Goal: Task Accomplishment & Management: Complete application form

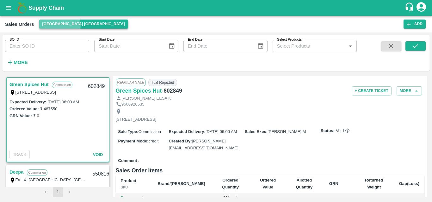
click at [59, 25] on button "[GEOGRAPHIC_DATA] [GEOGRAPHIC_DATA]" at bounding box center [83, 24] width 89 height 9
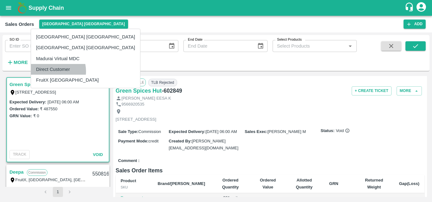
click at [52, 71] on li "Direct Customer" at bounding box center [85, 69] width 109 height 11
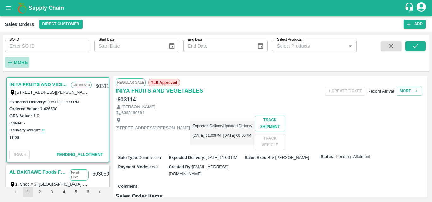
click at [25, 64] on strong "More" at bounding box center [21, 62] width 14 height 5
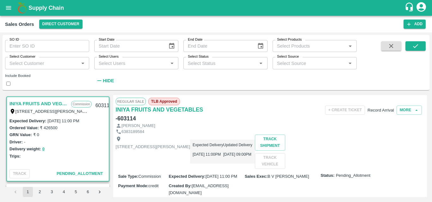
click at [40, 68] on div "Select Customer   *" at bounding box center [47, 63] width 84 height 12
type input "green"
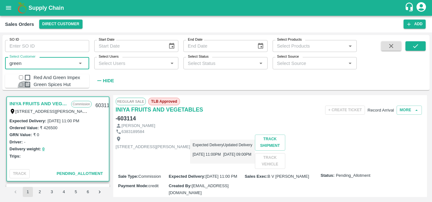
click at [19, 87] on input "checkbox" at bounding box center [21, 85] width 4 height 4
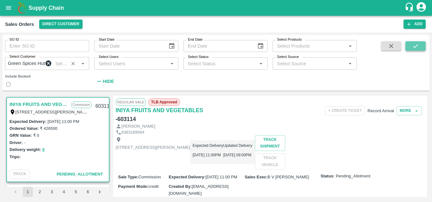
click at [411, 50] on button "submit" at bounding box center [415, 45] width 20 height 9
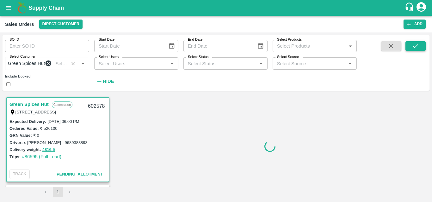
scroll to position [1, 0]
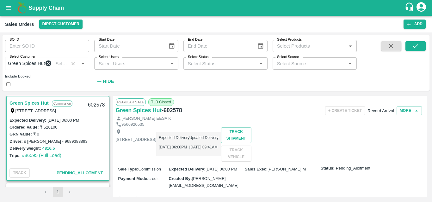
click at [92, 145] on div "Driver: s [PERSON_NAME] - 9689383893" at bounding box center [57, 141] width 97 height 7
click at [226, 162] on div "[STREET_ADDRESS] Expected Delivery [DATE] 06:00PM Updated Delivery [DATE] 09:41…" at bounding box center [270, 145] width 309 height 34
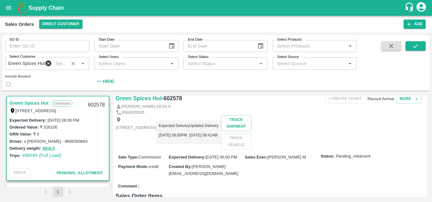
scroll to position [0, 0]
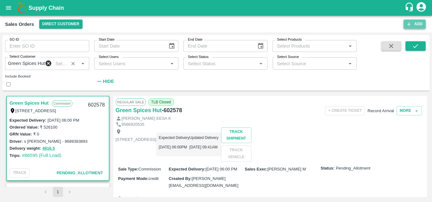
click at [415, 25] on button "Add" at bounding box center [414, 24] width 22 height 9
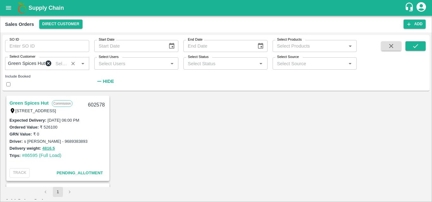
type input "[PERSON_NAME] M"
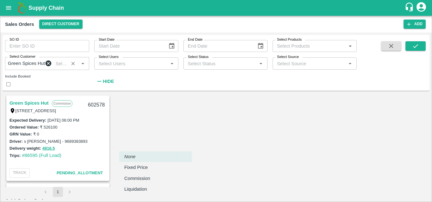
click at [163, 146] on body "Supply Chain Sales Orders Direct Customer Add SO ID SO ID Start Date Start Date…" at bounding box center [216, 101] width 432 height 202
click at [146, 176] on p "Commission" at bounding box center [137, 178] width 26 height 7
type input "2"
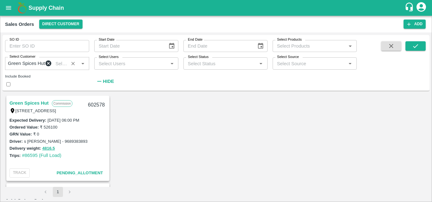
type input "DD/MM/YYYY hh:mm aa"
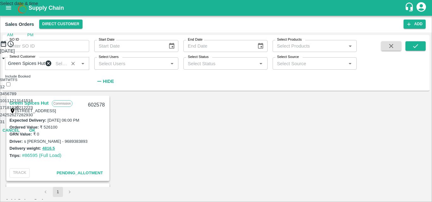
click at [19, 110] on button "20" at bounding box center [16, 108] width 5 height 5
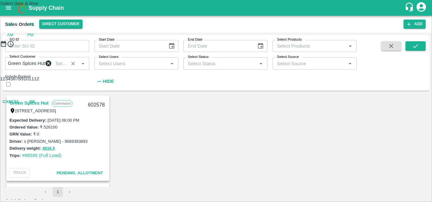
click at [192, 48] on div at bounding box center [216, 48] width 432 height 0
type input "[DATE] 10:00 AM"
click at [42, 108] on button "OK" at bounding box center [32, 102] width 20 height 11
click at [366, 161] on ul "Green Spices Hut" at bounding box center [380, 157] width 73 height 7
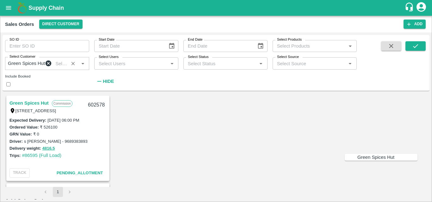
type input "gree"
click at [357, 155] on p "Green Spices Hut" at bounding box center [375, 157] width 37 height 7
type input "11065-Green Spices Hut"
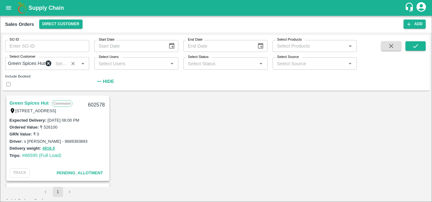
click at [217, 176] on body "Supply Chain Sales Orders Direct Customer Add SO ID SO ID Start Date Start Date…" at bounding box center [216, 101] width 432 height 202
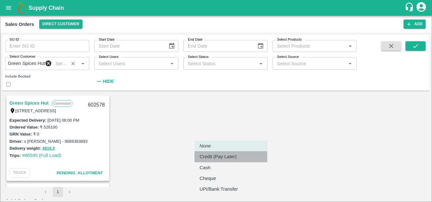
click at [220, 156] on p "Credit (Pay Later)" at bounding box center [217, 157] width 37 height 7
type input "credit"
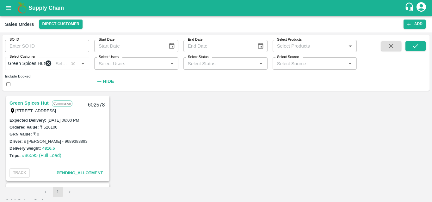
scroll to position [76, 0]
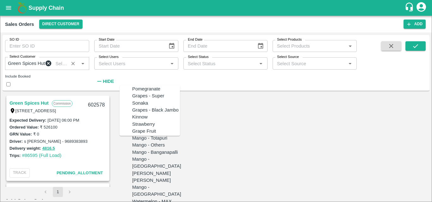
click at [144, 93] on div "Pomegranate" at bounding box center [146, 89] width 28 height 7
type input "Pomegranate"
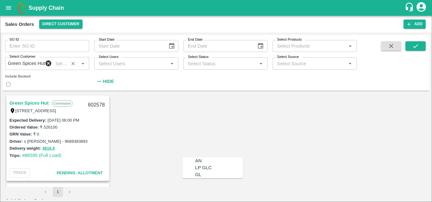
click at [196, 178] on div "GL" at bounding box center [219, 175] width 48 height 7
type input "GL"
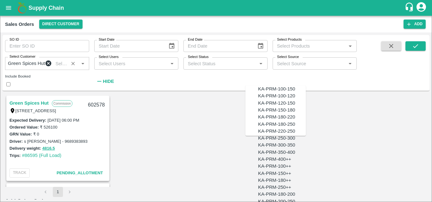
click at [279, 93] on div "KA-PRM-100-150" at bounding box center [276, 89] width 37 height 7
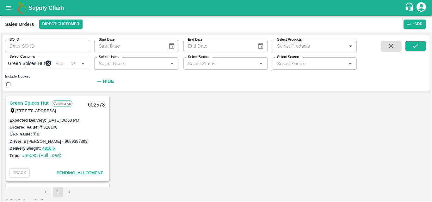
type input "KA-PRM-100-150"
click at [318, 151] on body "Supply Chain Sales Orders Direct Customer Add SO ID SO ID Start Date Start Date…" at bounding box center [216, 101] width 432 height 202
click at [319, 172] on p "Units" at bounding box center [318, 171] width 11 height 7
type input "2"
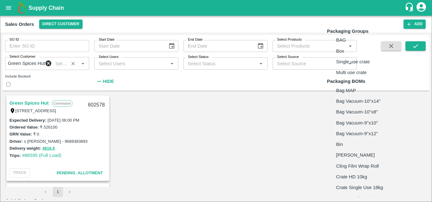
click at [360, 146] on body "Supply Chain Sales Orders Direct Customer Add SO ID SO ID Start Date Start Date…" at bounding box center [216, 101] width 432 height 202
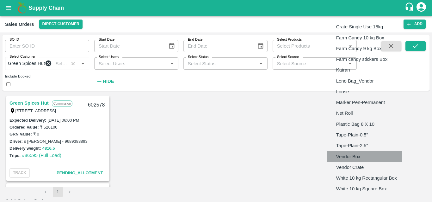
click at [359, 152] on li "Vendor Box" at bounding box center [364, 157] width 75 height 11
type input "BOM/276"
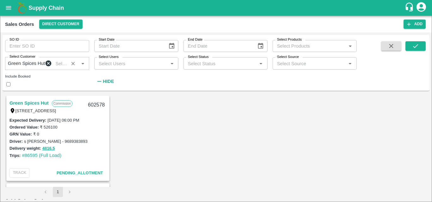
type input "9.5"
type input "231"
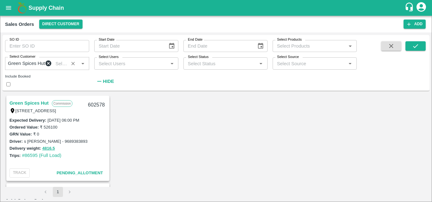
type input "650"
type input "65"
type input "585"
type input "650"
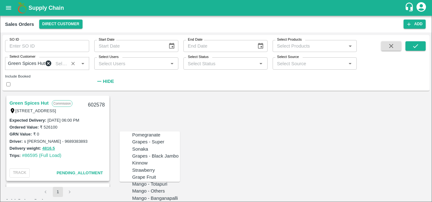
click at [141, 139] on div "Pomegranate" at bounding box center [146, 135] width 28 height 7
type input "Pomegranate"
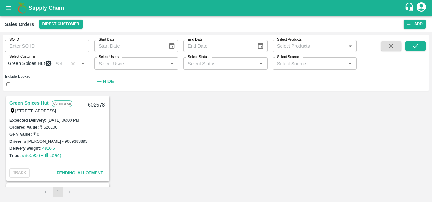
click at [201, 179] on div "GL" at bounding box center [219, 178] width 48 height 7
type input "GL"
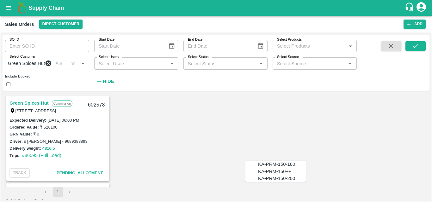
click at [283, 161] on div "KA-PRM-150-180" at bounding box center [276, 164] width 37 height 7
type input "KA-PRM-150-180"
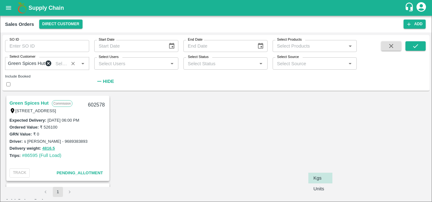
scroll to position [78, 0]
click at [321, 196] on body "Supply Chain Sales Orders Direct Customer Add SO ID SO ID Start Date Start Date…" at bounding box center [216, 101] width 432 height 202
click at [321, 191] on p "Units" at bounding box center [318, 189] width 11 height 7
type input "2"
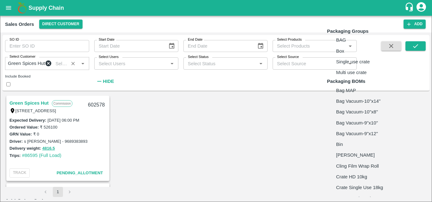
click at [347, 190] on body "Supply Chain Sales Orders Direct Customer Add SO ID SO ID Start Date Start Date…" at bounding box center [216, 101] width 432 height 202
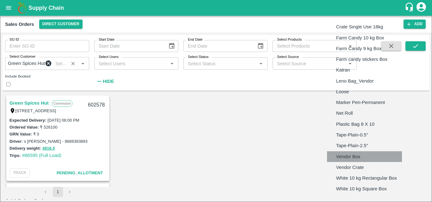
click at [355, 157] on p "Vendor Box" at bounding box center [348, 157] width 24 height 7
type input "BOM/276"
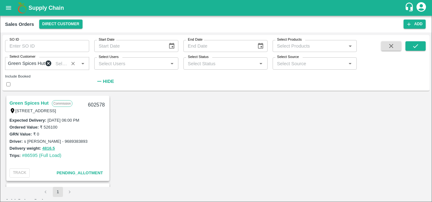
scroll to position [134, 0]
type input "9.5"
type input "181"
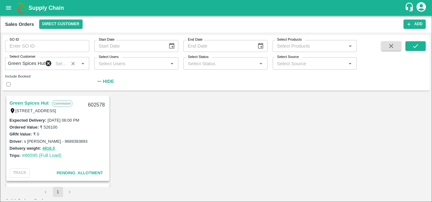
type input "750"
type input "75"
type input "675"
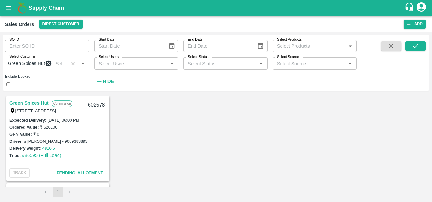
type input "750"
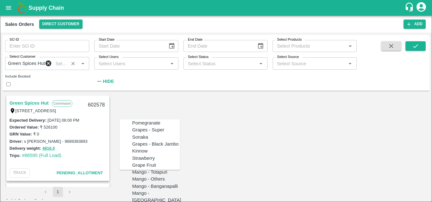
click at [151, 127] on div "Pomegranate" at bounding box center [146, 123] width 28 height 7
type input "Pomegranate"
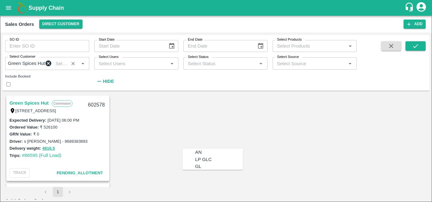
type input "GL"
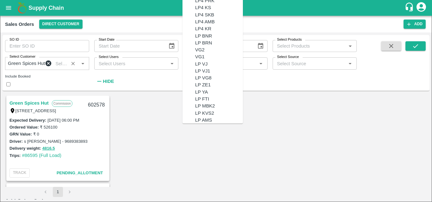
scroll to position [9891, 0]
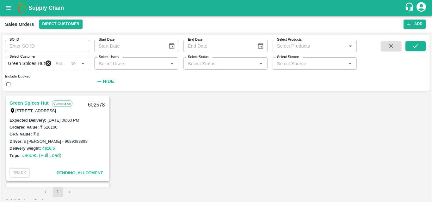
click at [195, 165] on div "GL" at bounding box center [198, 166] width 6 height 7
type input "GL"
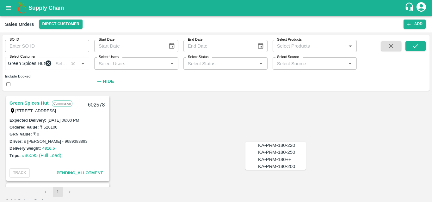
click at [284, 142] on div "KA-PRM-180-220" at bounding box center [276, 145] width 37 height 7
type input "KA-PRM-180-220"
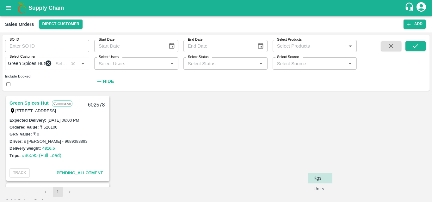
click at [325, 184] on body "Supply Chain Sales Orders Direct Customer Add SO ID SO ID Start Date Start Date…" at bounding box center [216, 101] width 432 height 202
click at [323, 191] on p "Units" at bounding box center [318, 189] width 11 height 7
type input "2"
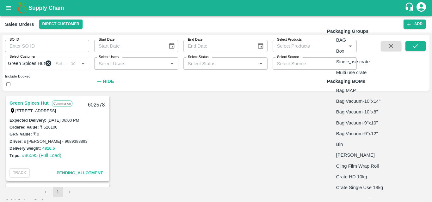
click at [353, 185] on body "Supply Chain Sales Orders Direct Customer Add SO ID SO ID Start Date Start Date…" at bounding box center [216, 101] width 432 height 202
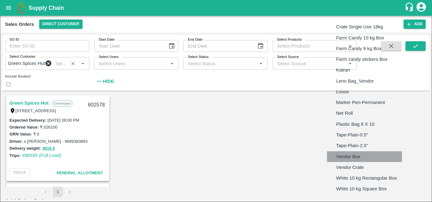
click at [353, 159] on p "Vendor Box" at bounding box center [348, 157] width 24 height 7
type input "BOM/276"
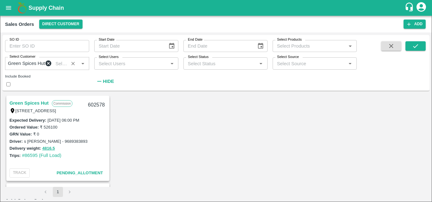
type input "9.5"
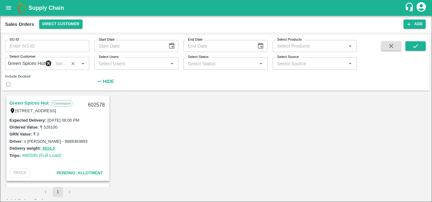
type input "84"
type input "850"
type input "85"
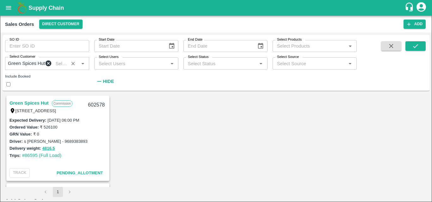
type input "765"
type input "850"
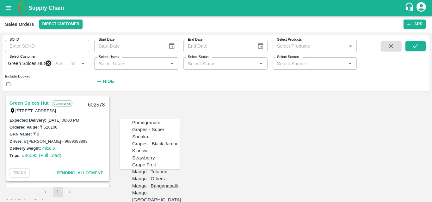
click at [155, 126] on div "Pomegranate" at bounding box center [156, 122] width 48 height 7
type input "Pomegranate"
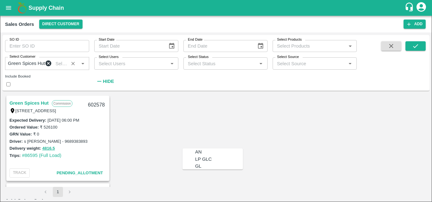
click at [195, 164] on div "GL" at bounding box center [198, 166] width 6 height 7
type input "GL"
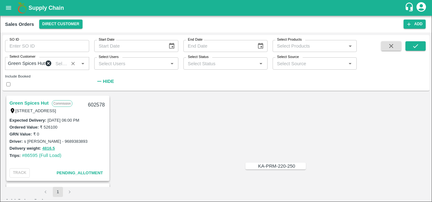
click at [276, 168] on div "KA-PRM-220-250" at bounding box center [276, 166] width 37 height 7
type input "KA-PRM-220-250"
click at [320, 184] on body "Supply Chain Sales Orders Direct Customer Add SO ID SO ID Start Date Start Date…" at bounding box center [216, 101] width 432 height 202
click at [319, 188] on p "Units" at bounding box center [318, 189] width 11 height 7
type input "2"
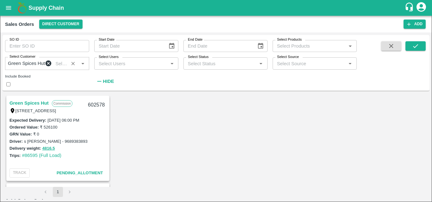
click at [355, 179] on body "Supply Chain Sales Orders Direct Customer Add SO ID SO ID Start Date Start Date…" at bounding box center [216, 101] width 432 height 202
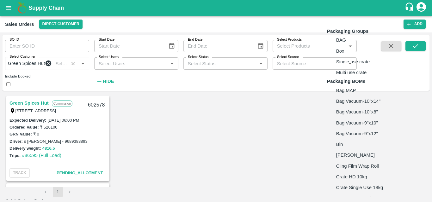
scroll to position [177, 0]
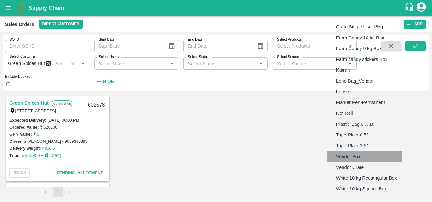
click at [369, 158] on li "Vendor Box" at bounding box center [364, 157] width 75 height 11
type input "BOM/276"
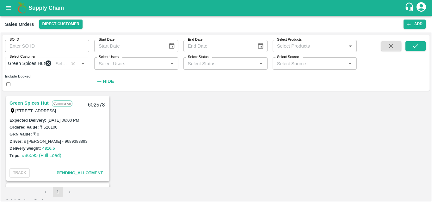
type input "9.5"
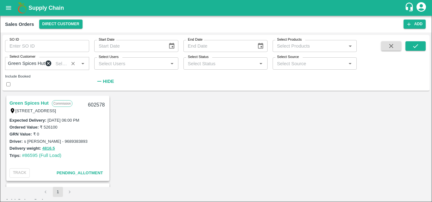
type input "9"
type input "1000"
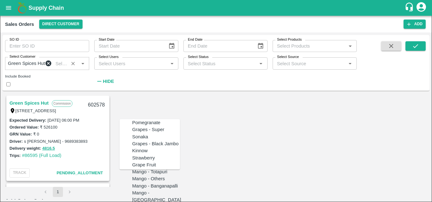
click at [152, 126] on div "Pomegranate" at bounding box center [146, 122] width 28 height 7
type input "Pomegranate"
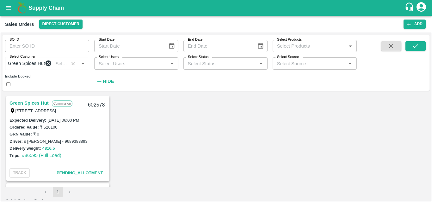
click at [202, 166] on div "GL" at bounding box center [219, 166] width 48 height 7
type input "GL"
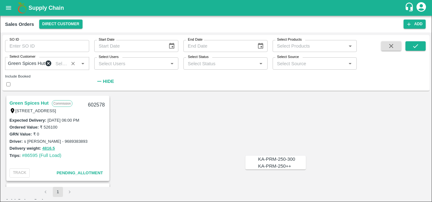
click at [281, 156] on div "KA-PRM-250-300" at bounding box center [282, 159] width 48 height 7
type input "KA-PRM-250-300"
click at [317, 180] on body "Supply Chain Sales Orders Direct Customer Add SO ID SO ID Start Date Start Date…" at bounding box center [216, 101] width 432 height 202
click at [314, 190] on p "Units" at bounding box center [318, 189] width 11 height 7
type input "2"
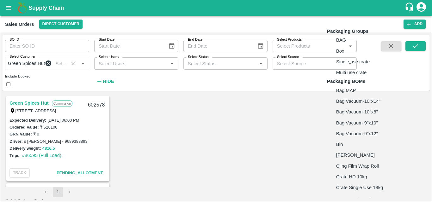
click at [368, 176] on body "Supply Chain Sales Orders Direct Customer Add SO ID SO ID Start Date Start Date…" at bounding box center [216, 101] width 432 height 202
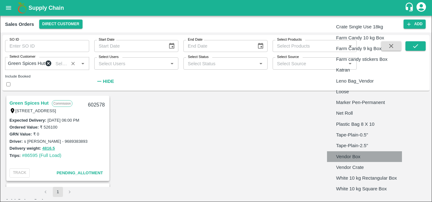
click at [364, 160] on li "Vendor Box" at bounding box center [364, 157] width 75 height 11
type input "BOM/276"
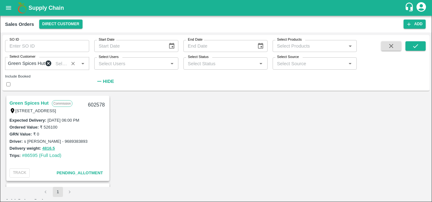
type input "9.5"
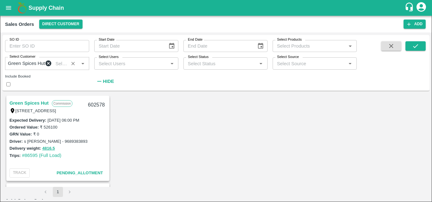
type input "2"
type input "1100"
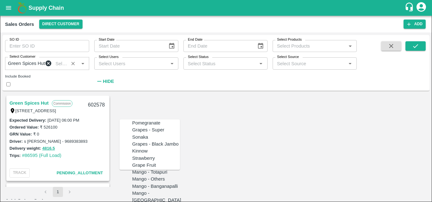
click at [155, 127] on div "Pomegranate" at bounding box center [156, 123] width 48 height 7
type input "Pomegranate"
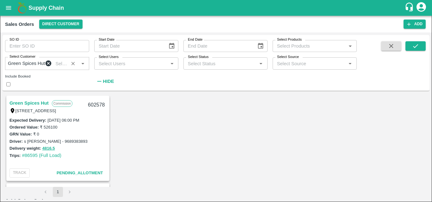
click at [205, 167] on div "GL" at bounding box center [219, 166] width 48 height 7
type input "GL"
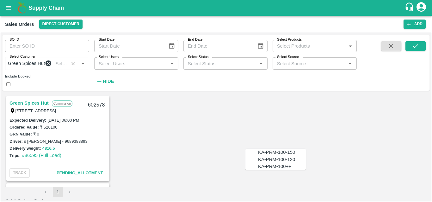
click at [280, 165] on div "KA-PRM-100++" at bounding box center [274, 166] width 33 height 7
type input "KA-PRM-100++"
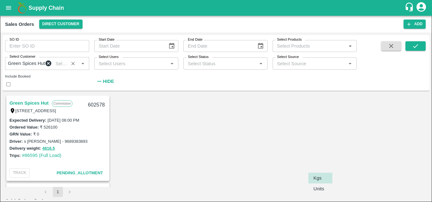
click at [320, 181] on body "Supply Chain Sales Orders Direct Customer Add SO ID SO ID Start Date Start Date…" at bounding box center [216, 101] width 432 height 202
click at [321, 191] on p "Units" at bounding box center [318, 189] width 11 height 7
type input "2"
click at [348, 185] on body "Supply Chain Sales Orders Direct Customer Add SO ID SO ID Start Date Start Date…" at bounding box center [216, 101] width 432 height 202
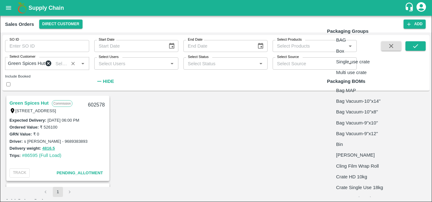
scroll to position [177, 0]
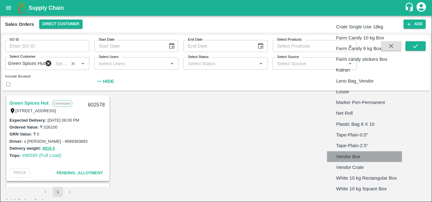
click at [346, 152] on li "Vendor Box" at bounding box center [364, 157] width 75 height 11
type input "BOM/276"
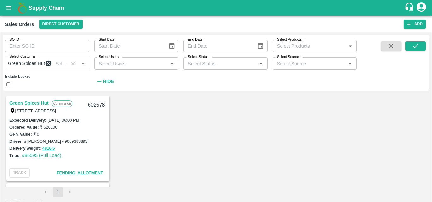
type input "9.5"
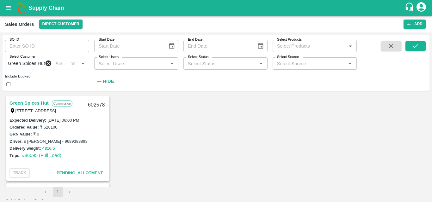
type input "10"
type input "500"
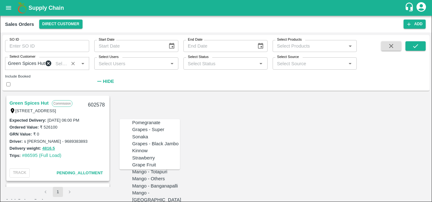
click at [148, 126] on div "Pomegranate" at bounding box center [146, 122] width 28 height 7
type input "Pomegranate"
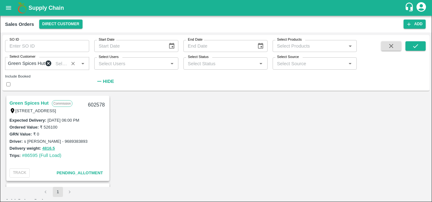
click at [209, 167] on div "GL" at bounding box center [219, 166] width 48 height 7
type input "GL"
click at [287, 156] on div "KA-PRM-180++" at bounding box center [282, 159] width 48 height 7
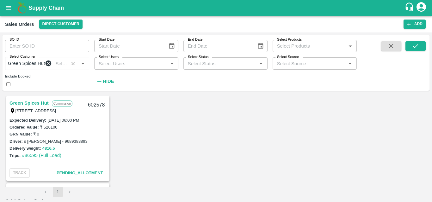
type input "KA-PRM-180++"
click at [322, 182] on body "Supply Chain Sales Orders Direct Customer Add SO ID SO ID Start Date Start Date…" at bounding box center [216, 101] width 432 height 202
click at [322, 190] on p "Units" at bounding box center [318, 189] width 11 height 7
type input "2"
click at [350, 181] on body "Supply Chain Sales Orders Direct Customer Add SO ID SO ID Start Date Start Date…" at bounding box center [216, 101] width 432 height 202
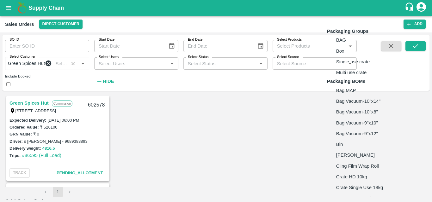
scroll to position [177, 0]
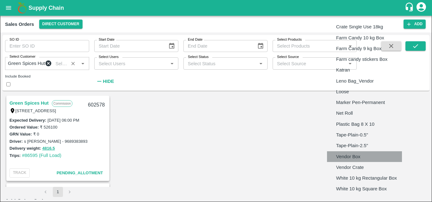
click at [355, 159] on p "Vendor Box" at bounding box center [348, 157] width 24 height 7
type input "BOM/276"
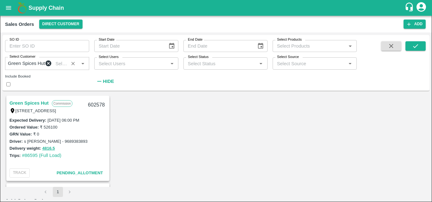
type input "9.5"
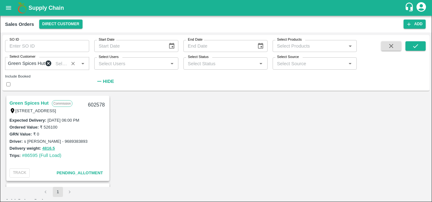
type input "21"
type input "600"
type input "8"
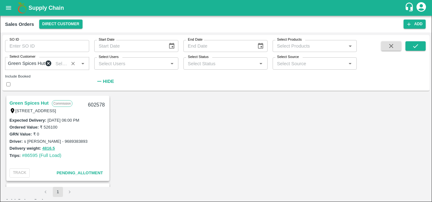
type input "600"
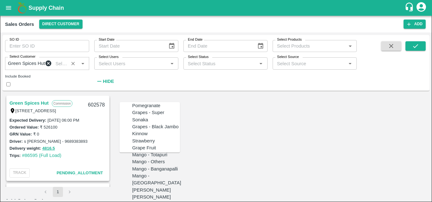
click at [150, 109] on div "Pomegranate" at bounding box center [146, 105] width 28 height 7
type input "Pomegranate"
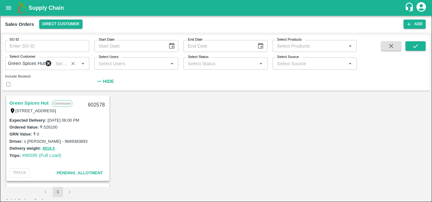
click at [201, 152] on div "GL" at bounding box center [219, 149] width 48 height 7
type input "GL"
click at [263, 180] on div "KA-Loose A" at bounding box center [270, 178] width 25 height 7
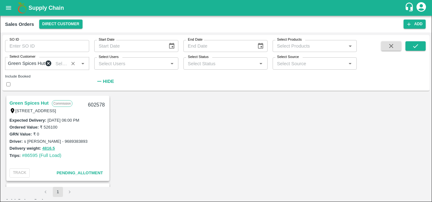
type input "KA-Loose A"
click at [315, 162] on body "Supply Chain Sales Orders Direct Customer Add SO ID SO ID Start Date Start Date…" at bounding box center [216, 101] width 432 height 202
click at [315, 186] on p "Units" at bounding box center [318, 188] width 11 height 7
type input "2"
click at [355, 162] on body "Supply Chain Sales Orders Direct Customer Add SO ID SO ID Start Date Start Date…" at bounding box center [216, 101] width 432 height 202
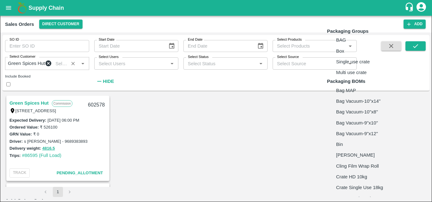
scroll to position [177, 0]
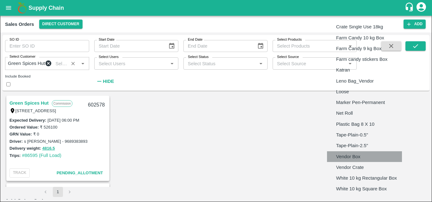
click at [354, 159] on p "Vendor Box" at bounding box center [348, 157] width 24 height 7
type input "BOM/276"
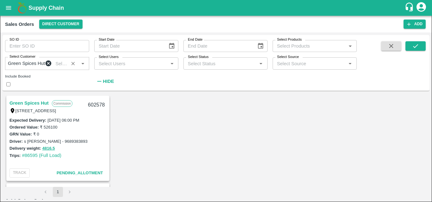
click at [24, 2] on label "Avg Weight   *" at bounding box center [14, -1] width 20 height 5
type input "9.5"
type input "115"
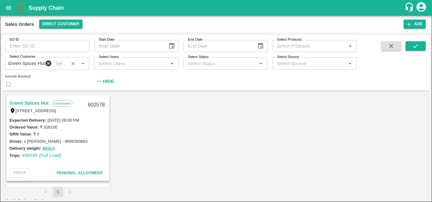
type input "400"
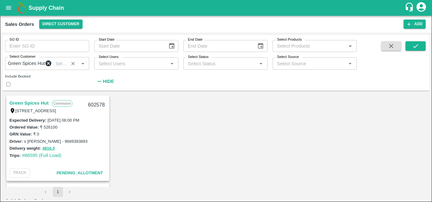
scroll to position [412, 0]
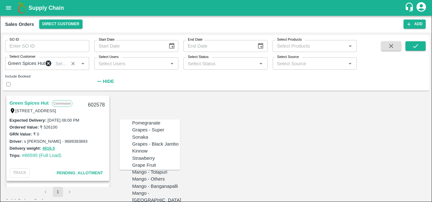
click at [144, 127] on div "Pomegranate" at bounding box center [146, 123] width 28 height 7
type input "Pomegranate"
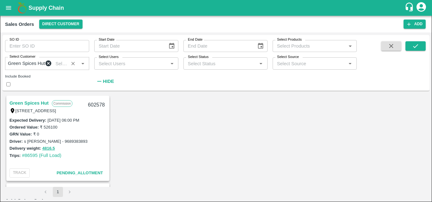
click at [197, 170] on div "GL" at bounding box center [219, 166] width 48 height 7
type input "GL"
click at [263, 167] on div "KA-Green" at bounding box center [268, 166] width 21 height 7
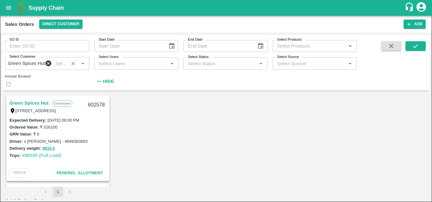
type input "KA-Green"
click at [319, 184] on body "Supply Chain Sales Orders Direct Customer Add SO ID SO ID Start Date Start Date…" at bounding box center [216, 101] width 432 height 202
click at [320, 189] on p "Units" at bounding box center [318, 189] width 11 height 7
type input "2"
click at [358, 182] on body "Supply Chain Sales Orders Direct Customer Add SO ID SO ID Start Date Start Date…" at bounding box center [216, 101] width 432 height 202
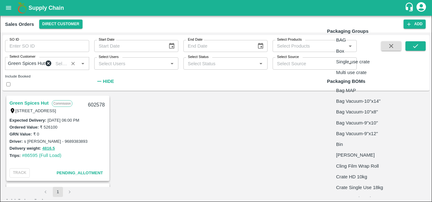
scroll to position [177, 0]
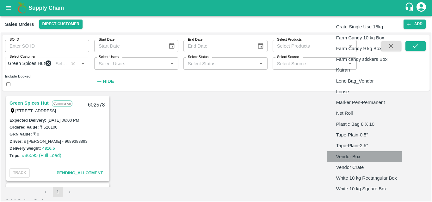
click at [358, 160] on p "Vendor Box" at bounding box center [348, 157] width 24 height 7
type input "BOM/276"
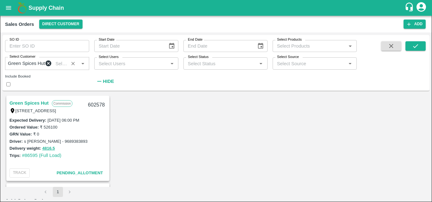
type input "9.5"
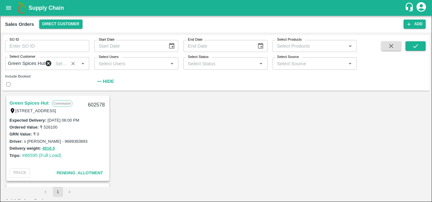
type input "7"
type input "300"
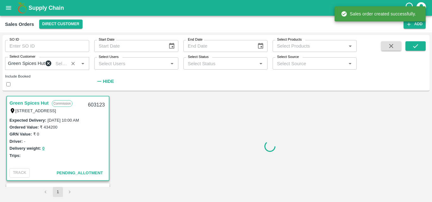
scroll to position [89, 0]
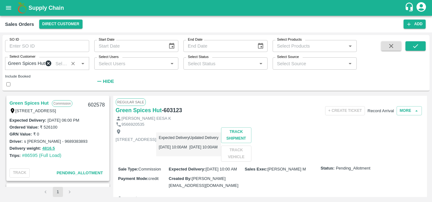
click at [284, 162] on div "[STREET_ADDRESS] Expected Delivery [DATE] 10:00AM Updated Delivery [DATE] 10:00…" at bounding box center [270, 145] width 309 height 34
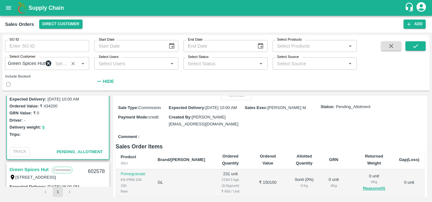
scroll to position [12, 0]
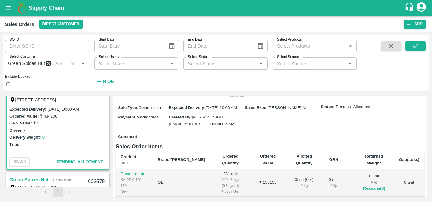
click at [247, 151] on h6 "Sales Order Items" at bounding box center [270, 146] width 309 height 9
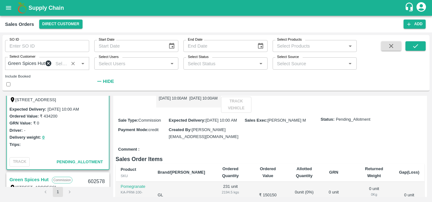
scroll to position [0, 0]
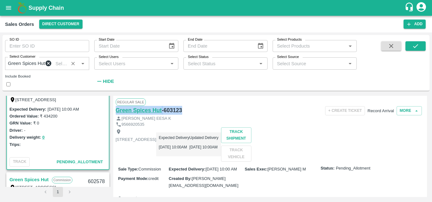
drag, startPoint x: 185, startPoint y: 113, endPoint x: 116, endPoint y: 117, distance: 69.9
click at [116, 115] on div "Green Spices Hut - 603123" at bounding box center [167, 110] width 103 height 9
copy div "Green Spices Hut - 603123"
